Goal: Transaction & Acquisition: Book appointment/travel/reservation

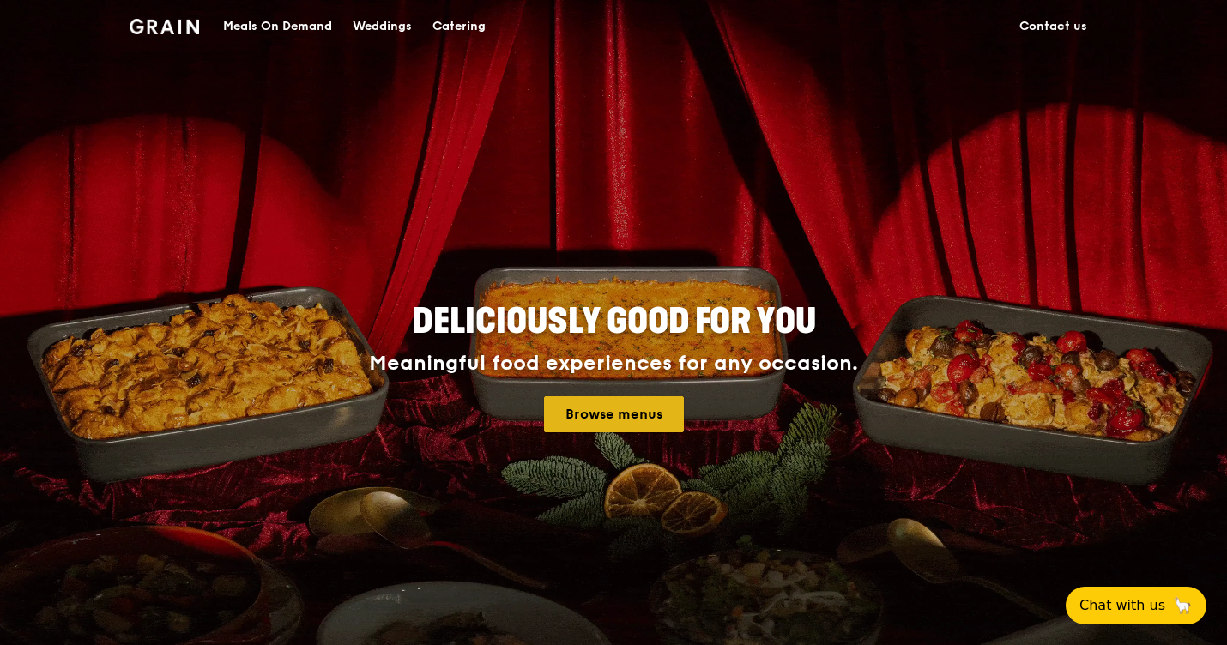
click at [622, 412] on link "Browse menus" at bounding box center [614, 414] width 140 height 36
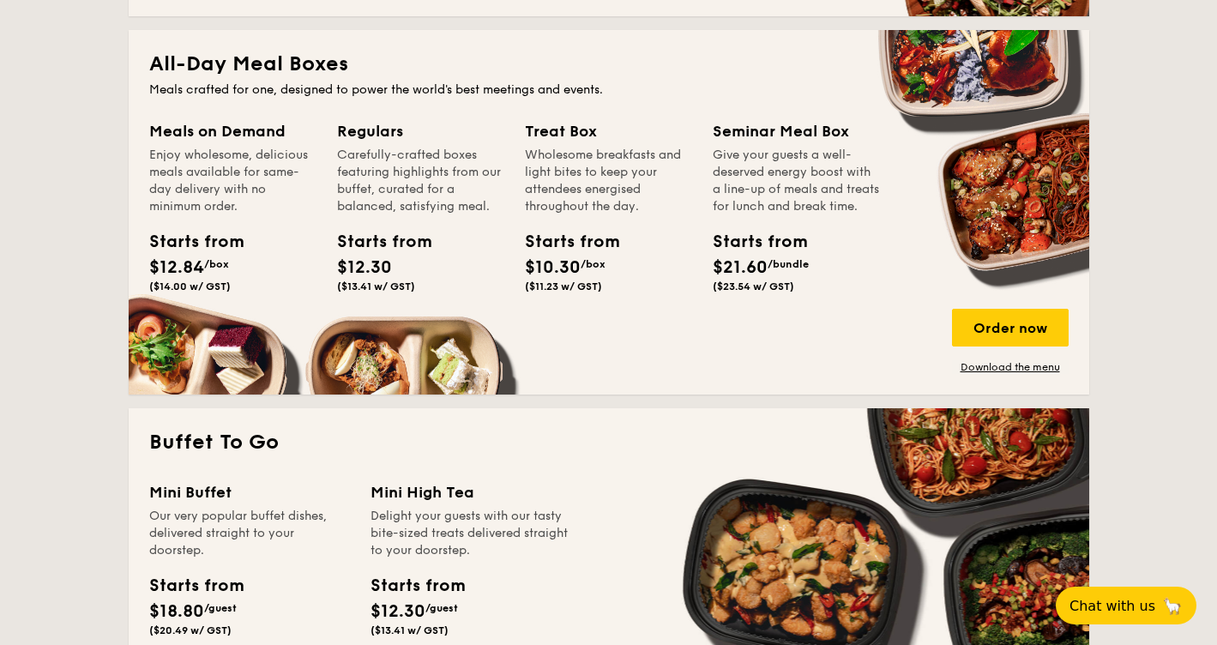
scroll to position [1109, 0]
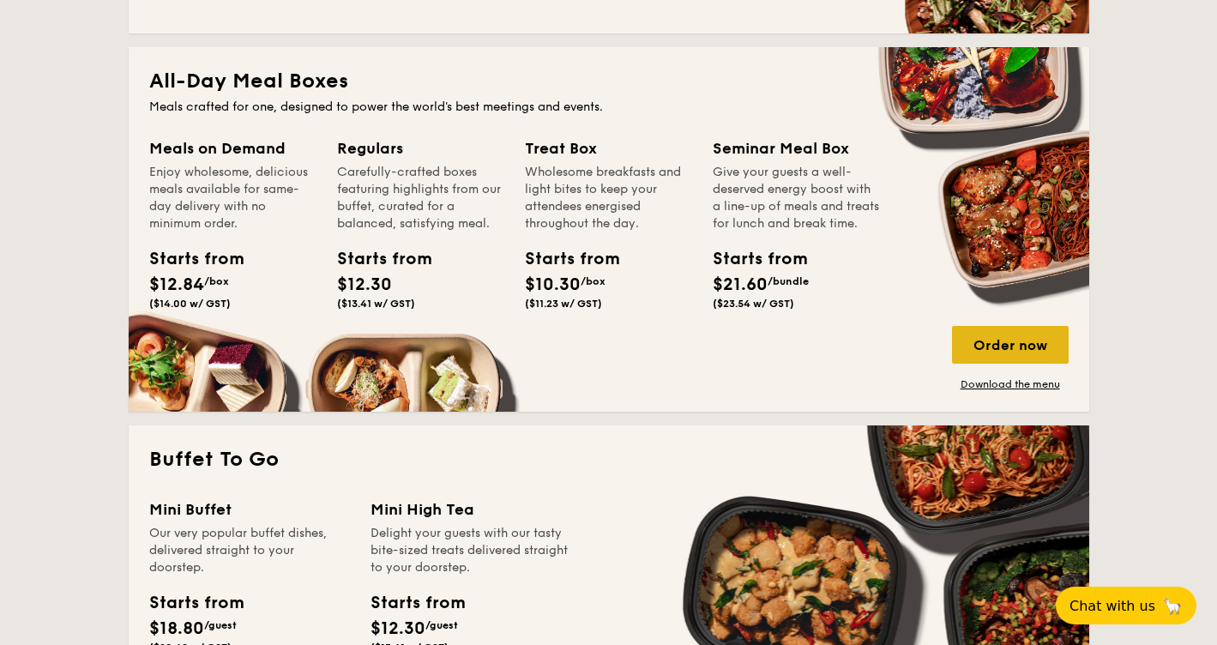
click at [988, 342] on div "Order now" at bounding box center [1010, 345] width 117 height 38
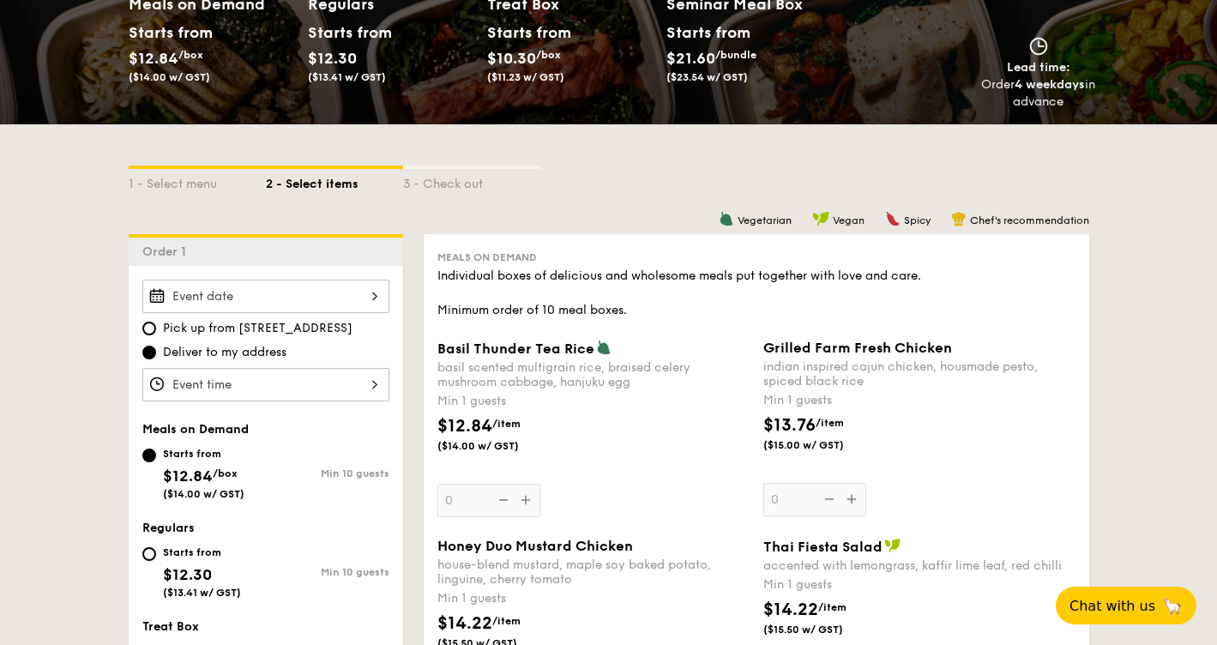
scroll to position [256, 0]
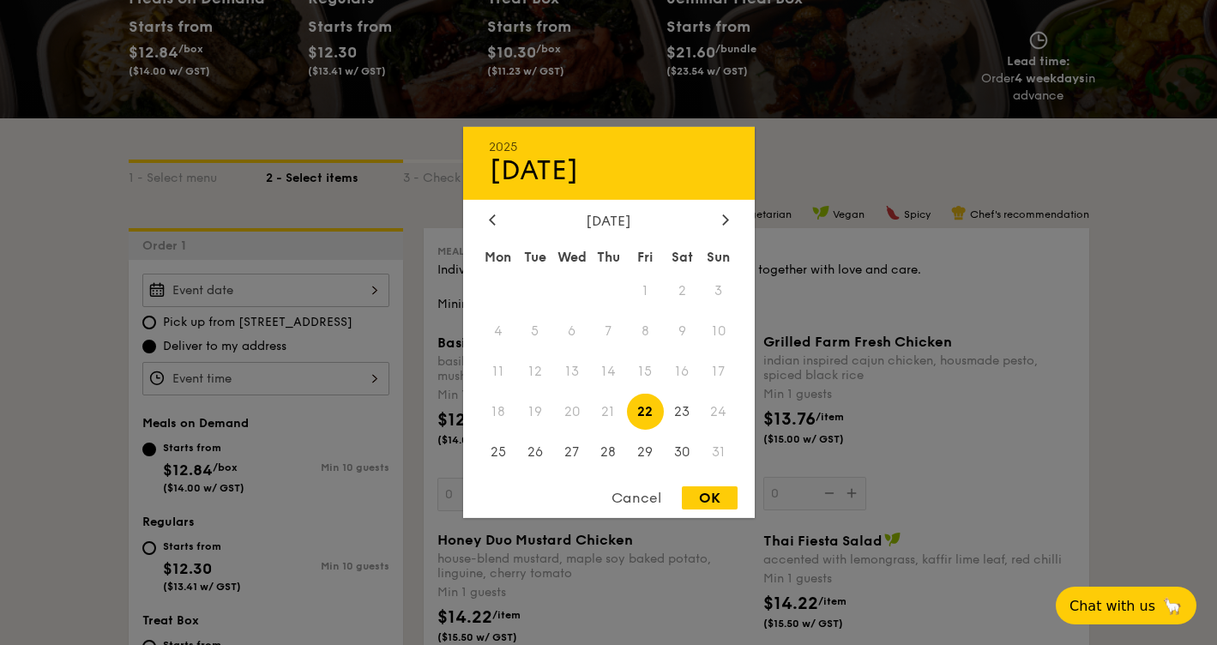
click at [354, 299] on div "2025 Aug [DATE] Tue Wed Thu Fri Sat Sun 1 2 3 4 5 6 7 8 9 10 11 12 13 14 15 16 …" at bounding box center [265, 290] width 247 height 33
click at [642, 494] on div "Cancel" at bounding box center [637, 497] width 84 height 23
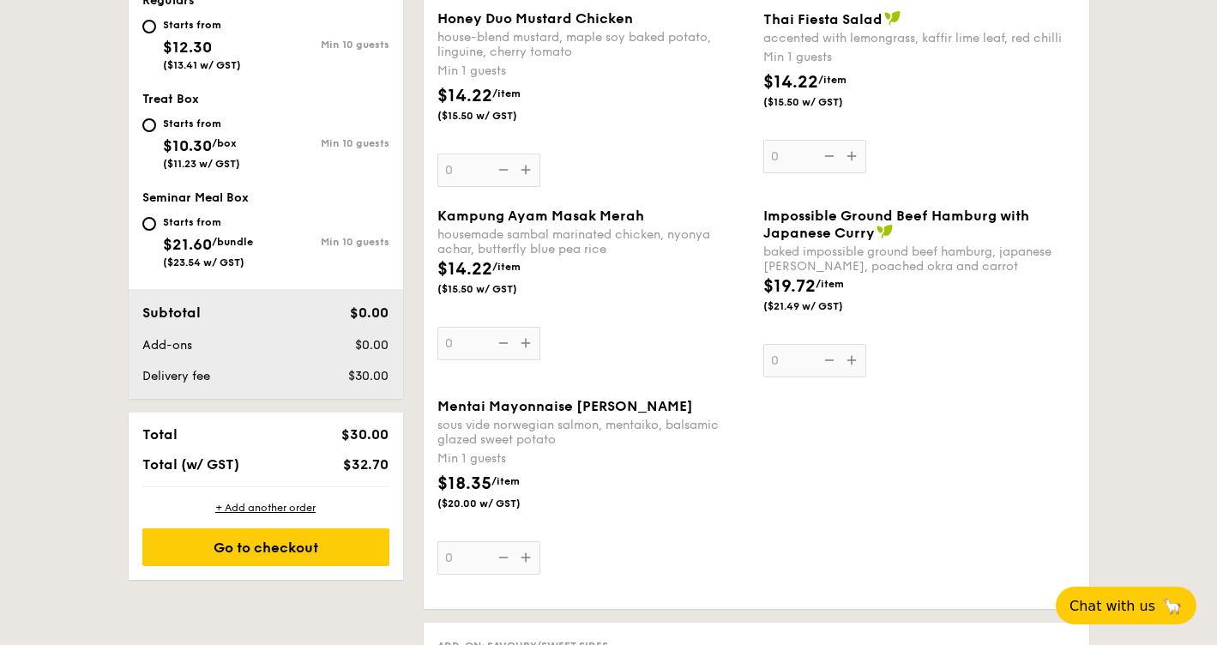
scroll to position [779, 0]
